Goal: Information Seeking & Learning: Check status

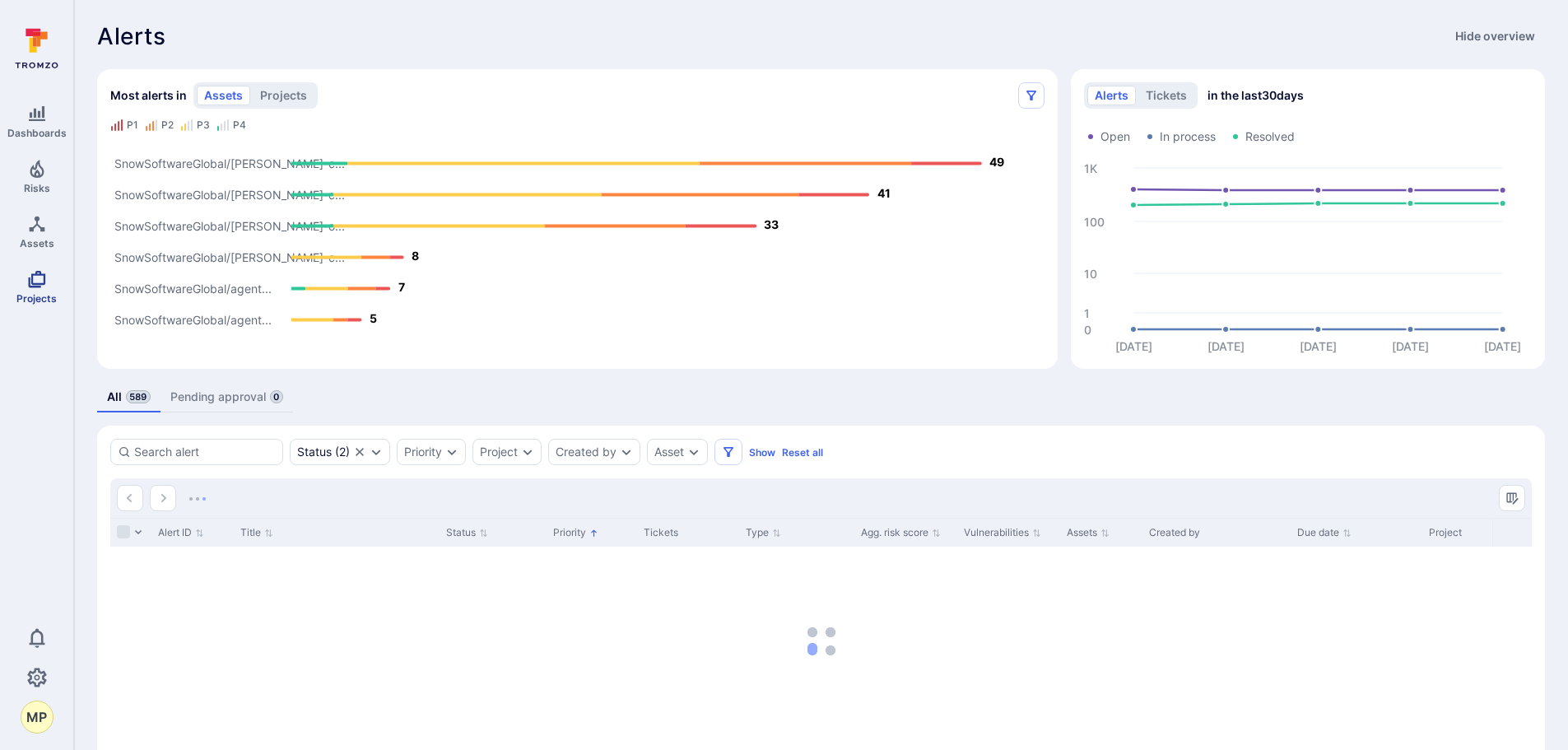
click at [41, 289] on link "Projects" at bounding box center [36, 286] width 73 height 48
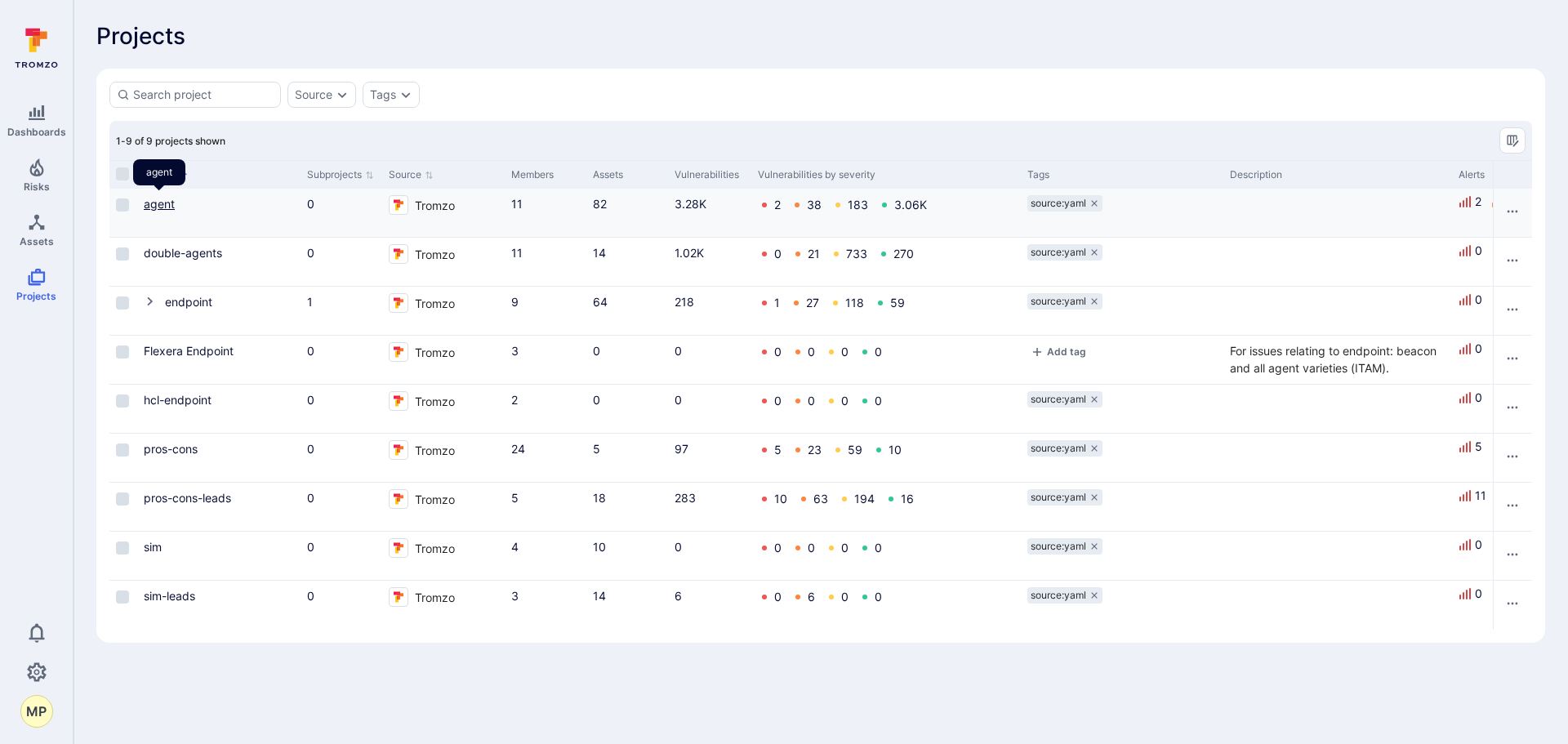
click at [160, 205] on link "agent" at bounding box center [159, 204] width 31 height 14
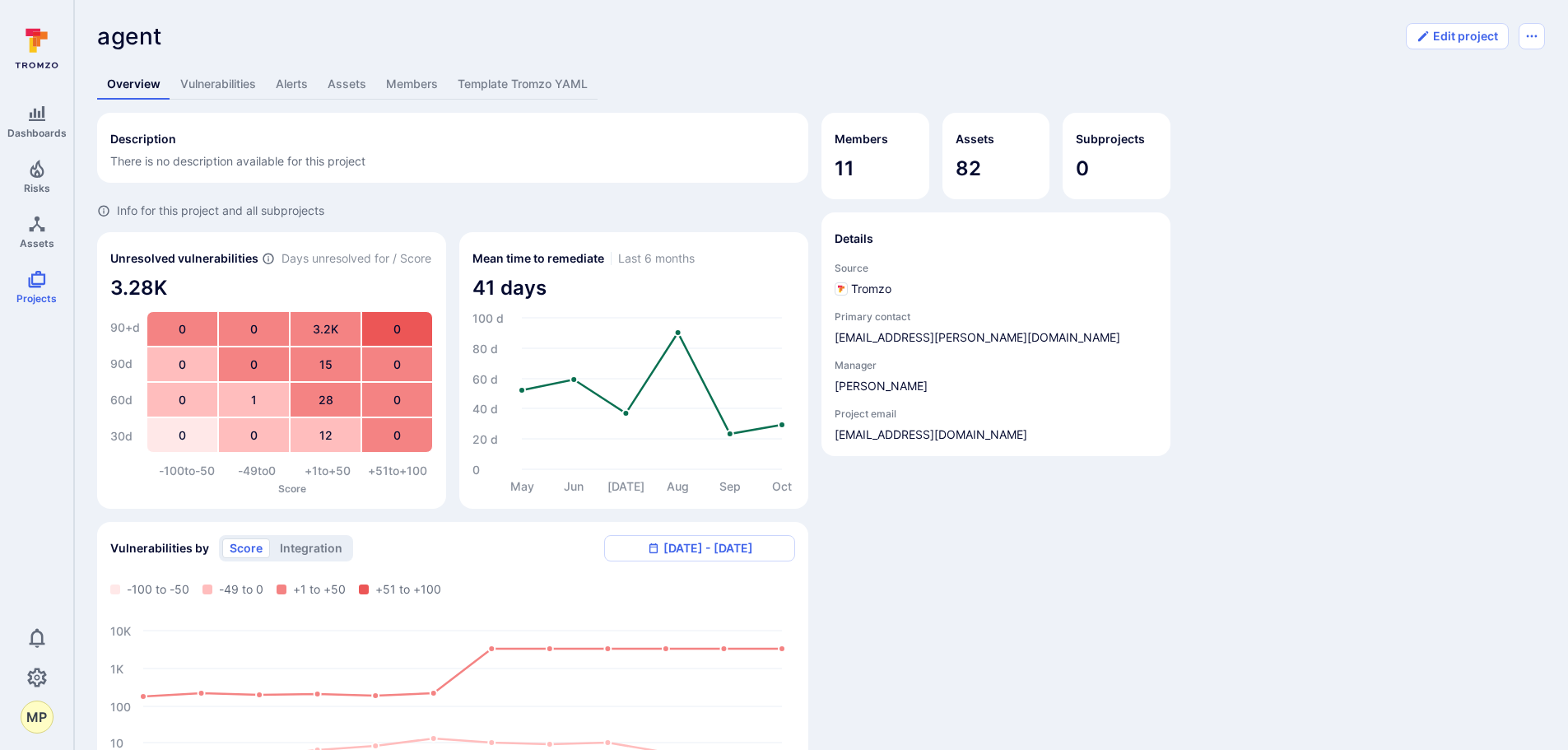
click at [221, 86] on link "Vulnerabilities" at bounding box center [217, 84] width 95 height 31
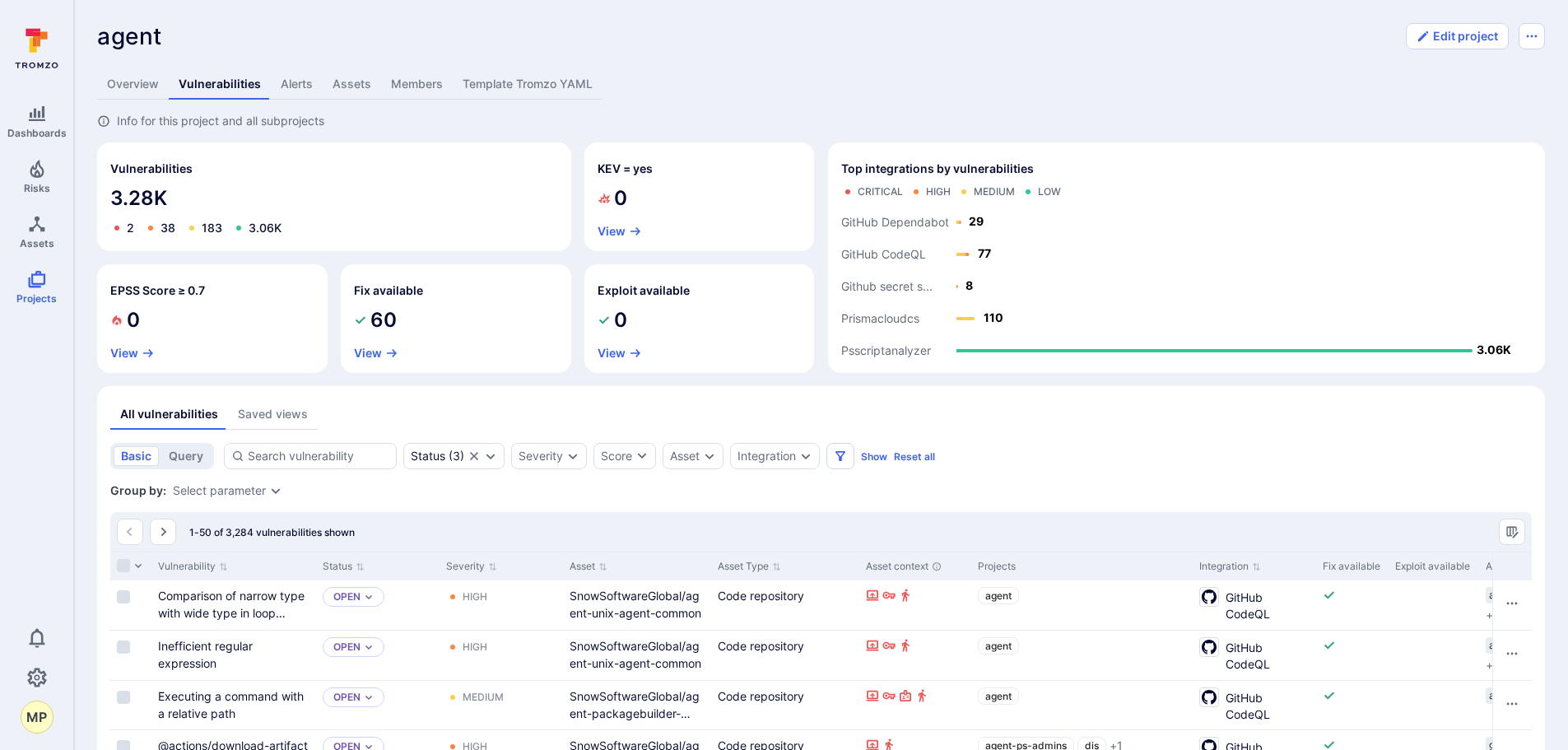
click at [119, 224] on icon "Vulnerabilities" at bounding box center [116, 227] width 13 height 13
click at [128, 228] on link "2" at bounding box center [131, 227] width 8 height 14
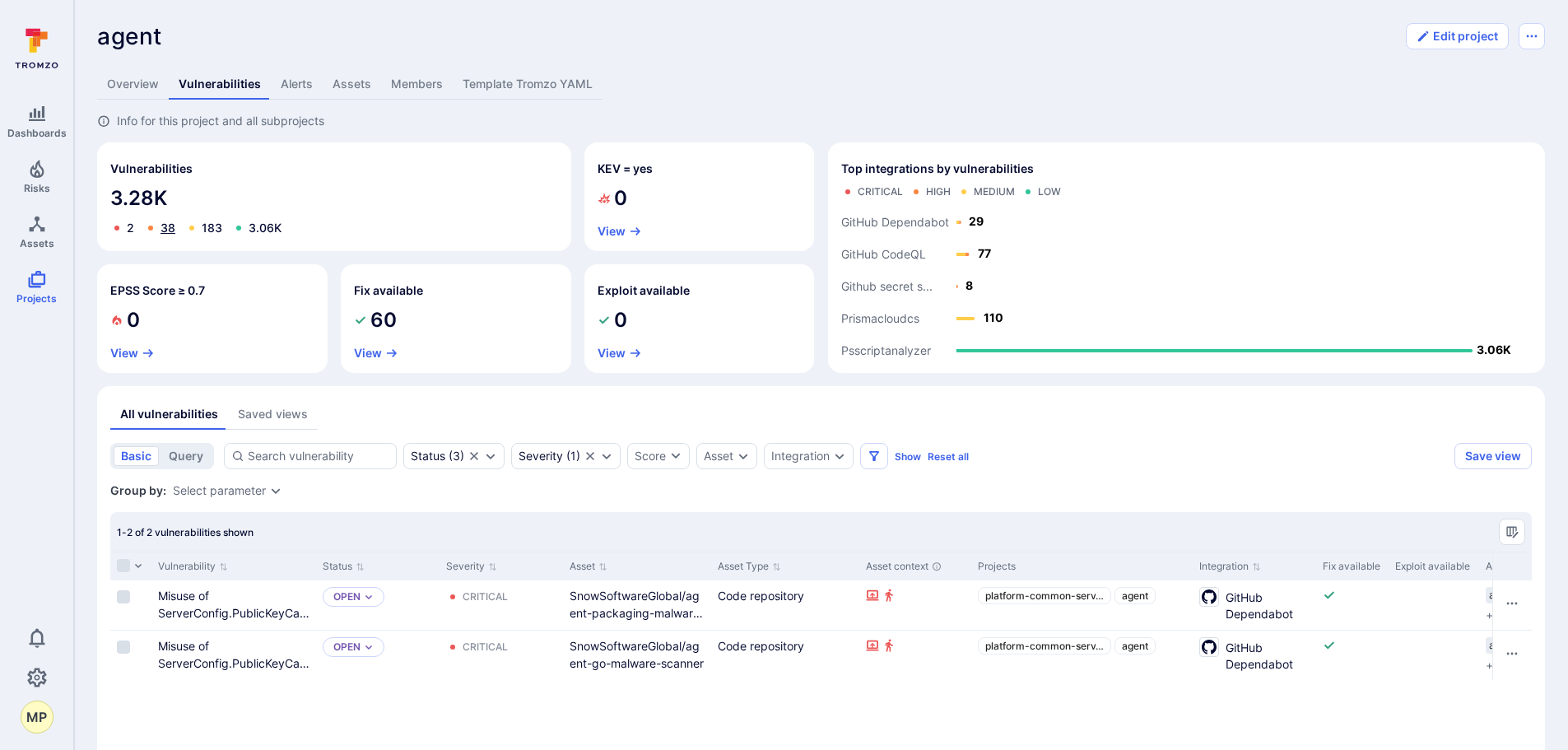
click at [166, 223] on link "38" at bounding box center [167, 227] width 15 height 14
